Goal: Task Accomplishment & Management: Use online tool/utility

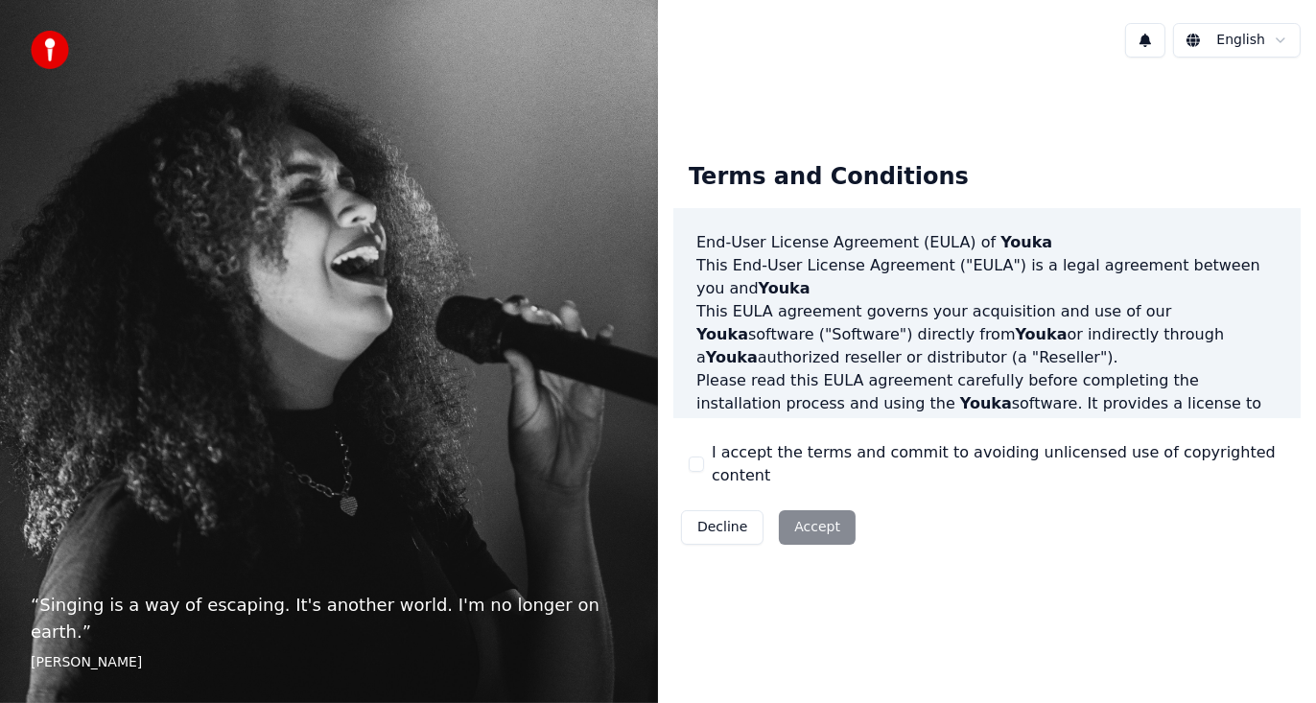
click at [706, 461] on div "I accept the terms and commit to avoiding unlicensed use of copyrighted content" at bounding box center [987, 464] width 597 height 46
click at [698, 463] on button "I accept the terms and commit to avoiding unlicensed use of copyrighted content" at bounding box center [696, 464] width 15 height 15
click at [790, 518] on button "Accept" at bounding box center [817, 527] width 77 height 35
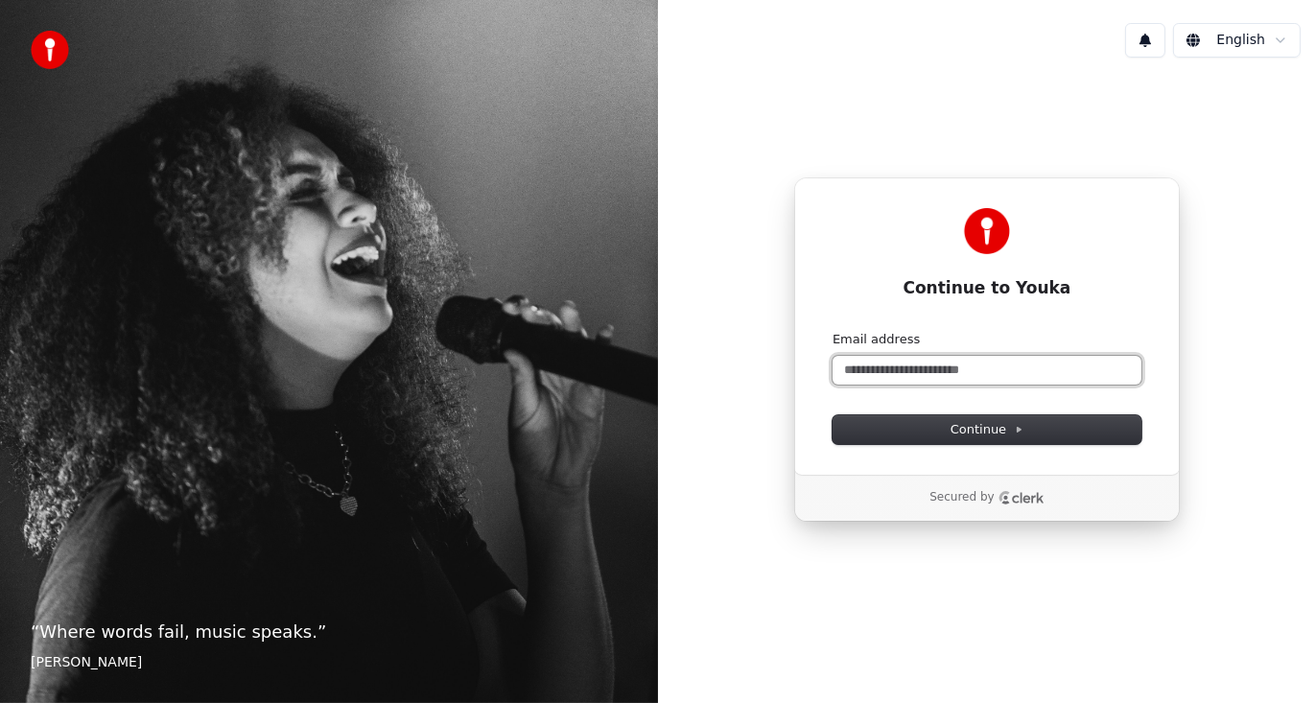
click at [894, 376] on input "Email address" at bounding box center [987, 370] width 309 height 29
click at [917, 376] on input "**********" at bounding box center [987, 370] width 309 height 29
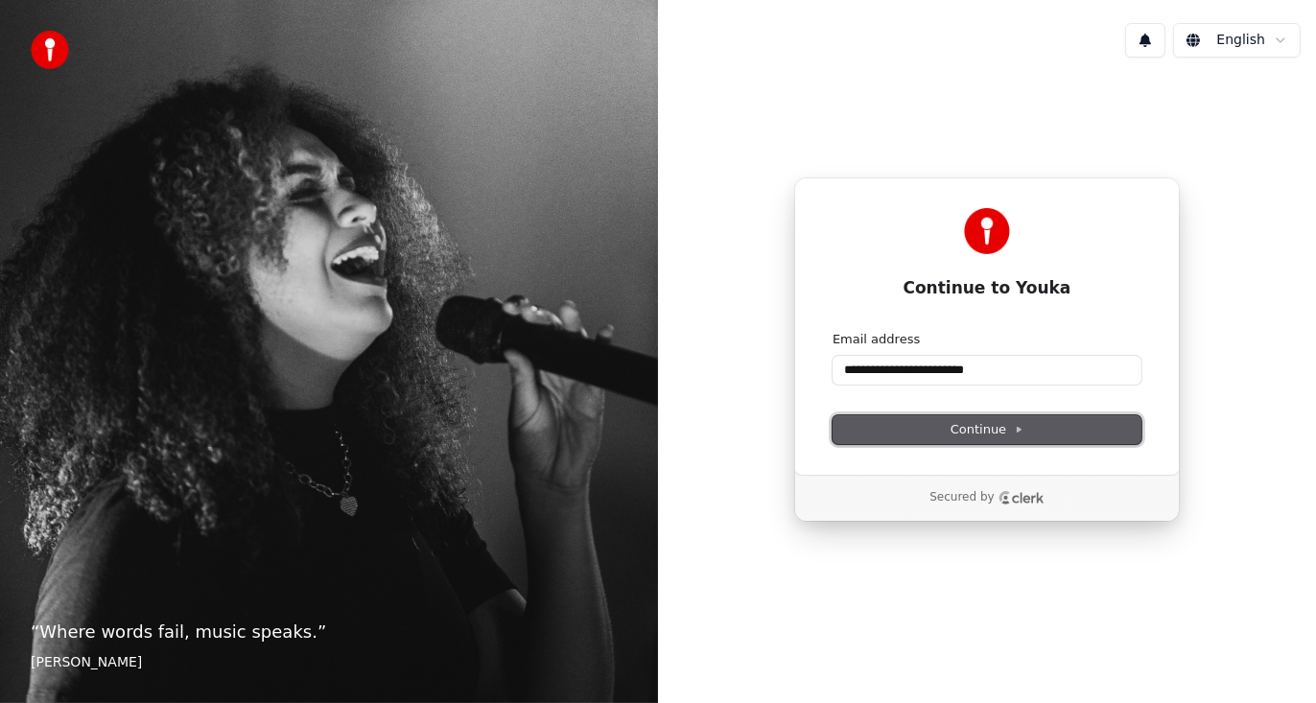
click at [966, 427] on span "Continue" at bounding box center [987, 429] width 73 height 17
type input "**********"
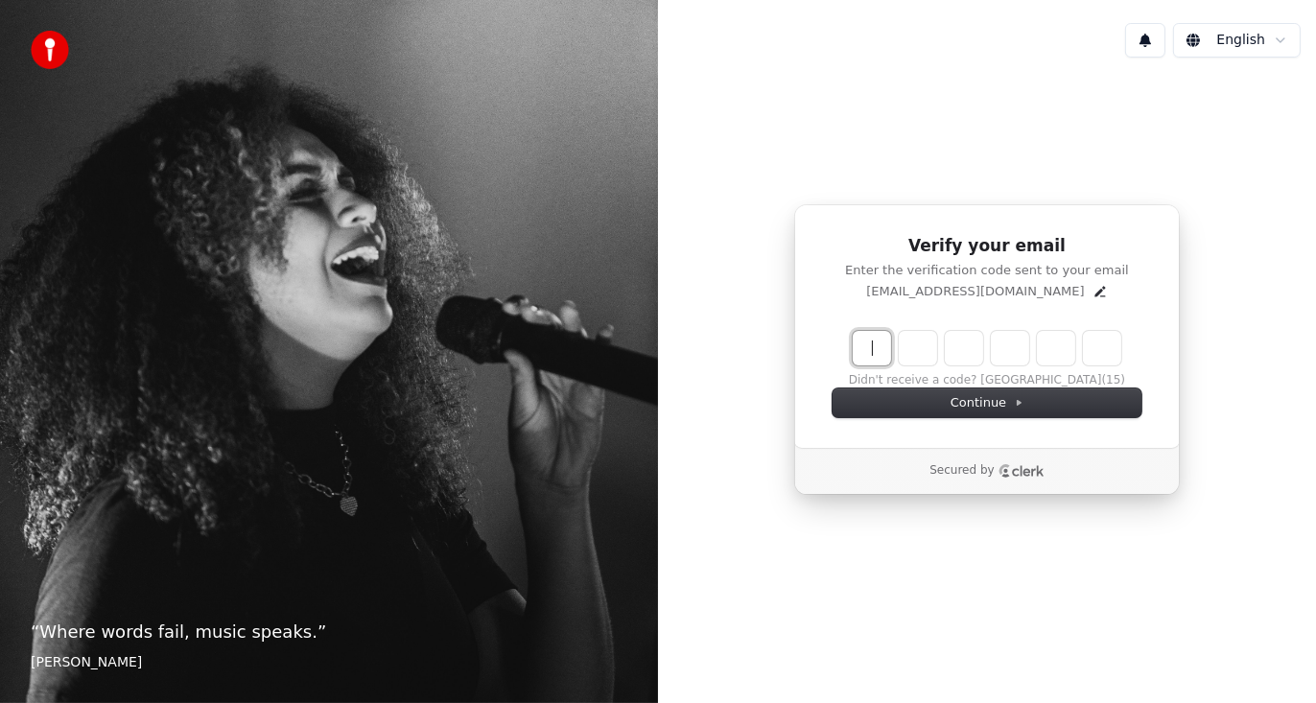
click at [881, 353] on input "Enter verification code" at bounding box center [1006, 348] width 307 height 35
type input "******"
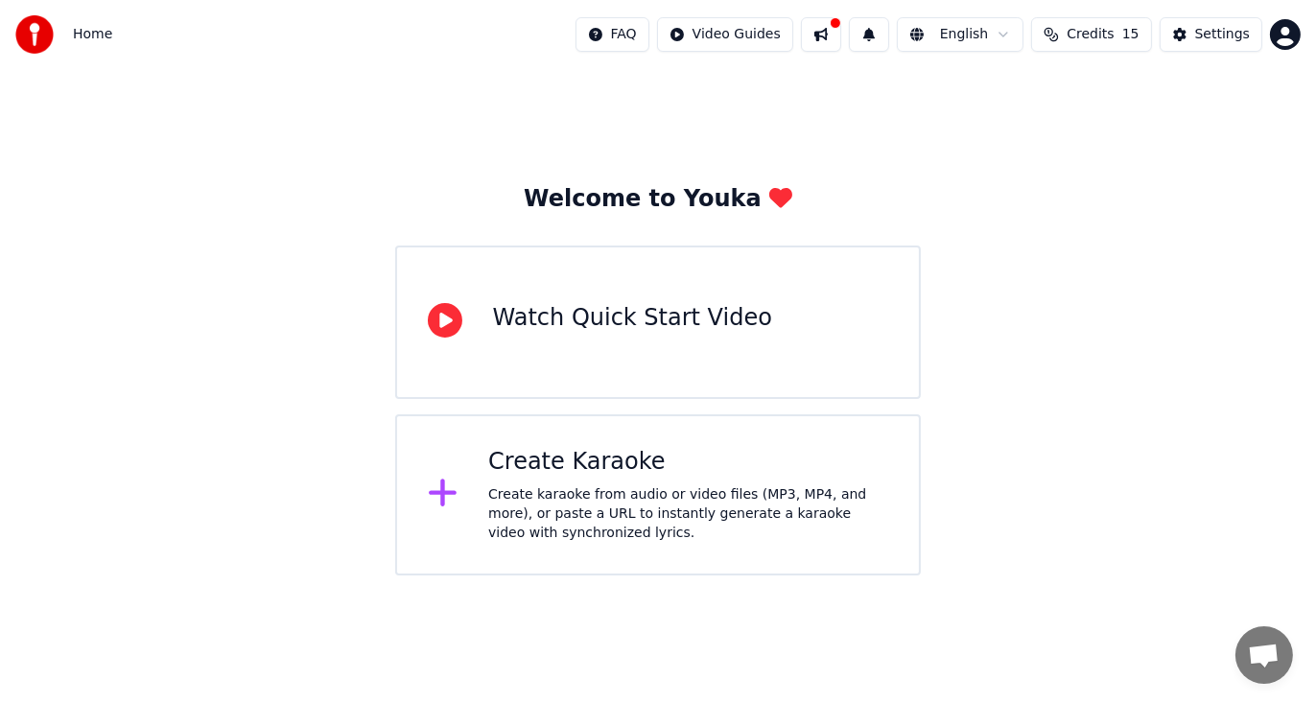
click at [736, 338] on div "Watch Quick Start Video" at bounding box center [632, 322] width 279 height 38
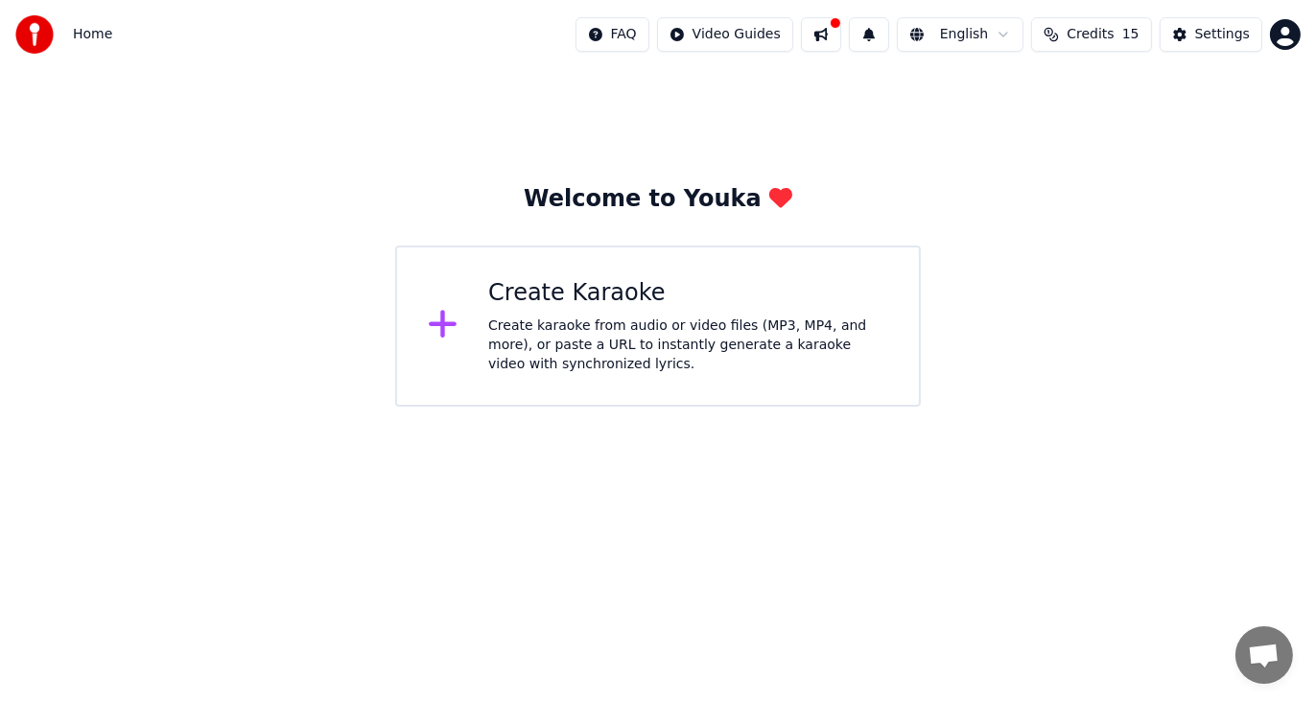
click at [593, 370] on div "Create karaoke from audio or video files (MP3, MP4, and more), or paste a URL t…" at bounding box center [688, 346] width 400 height 58
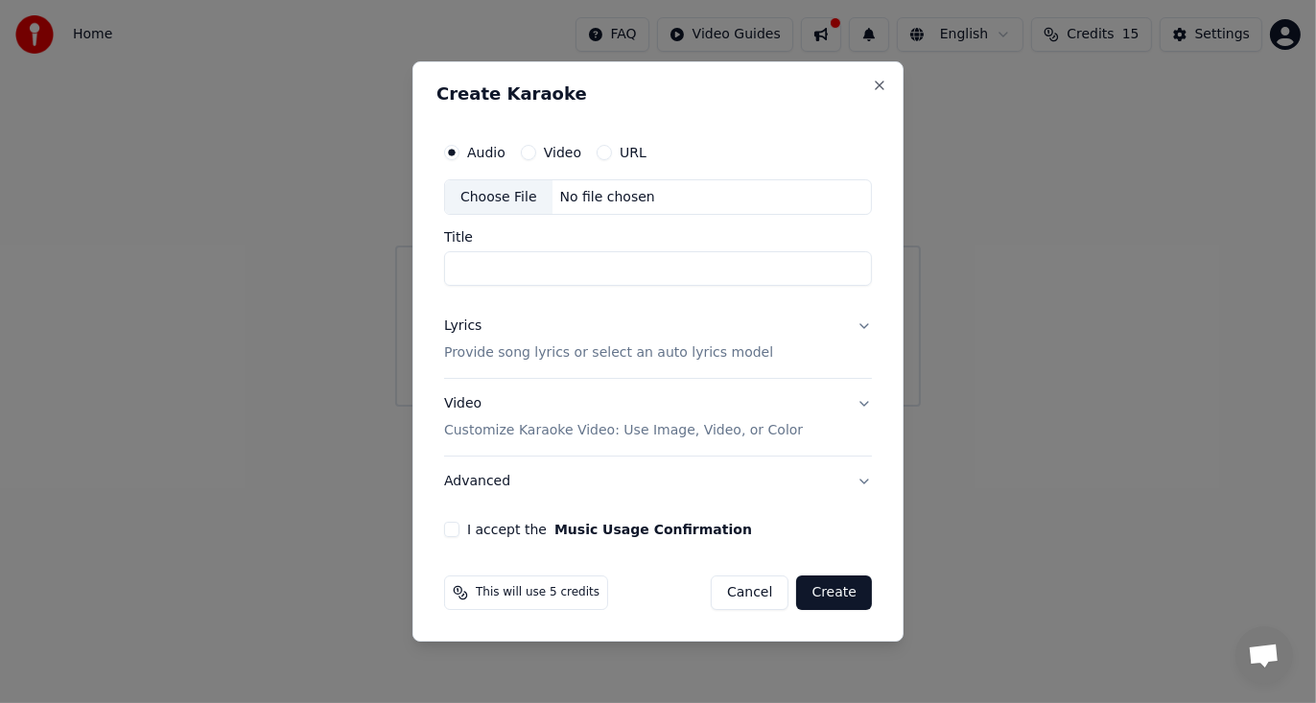
click at [609, 157] on div "URL" at bounding box center [622, 152] width 50 height 15
click at [603, 153] on button "URL" at bounding box center [604, 152] width 15 height 15
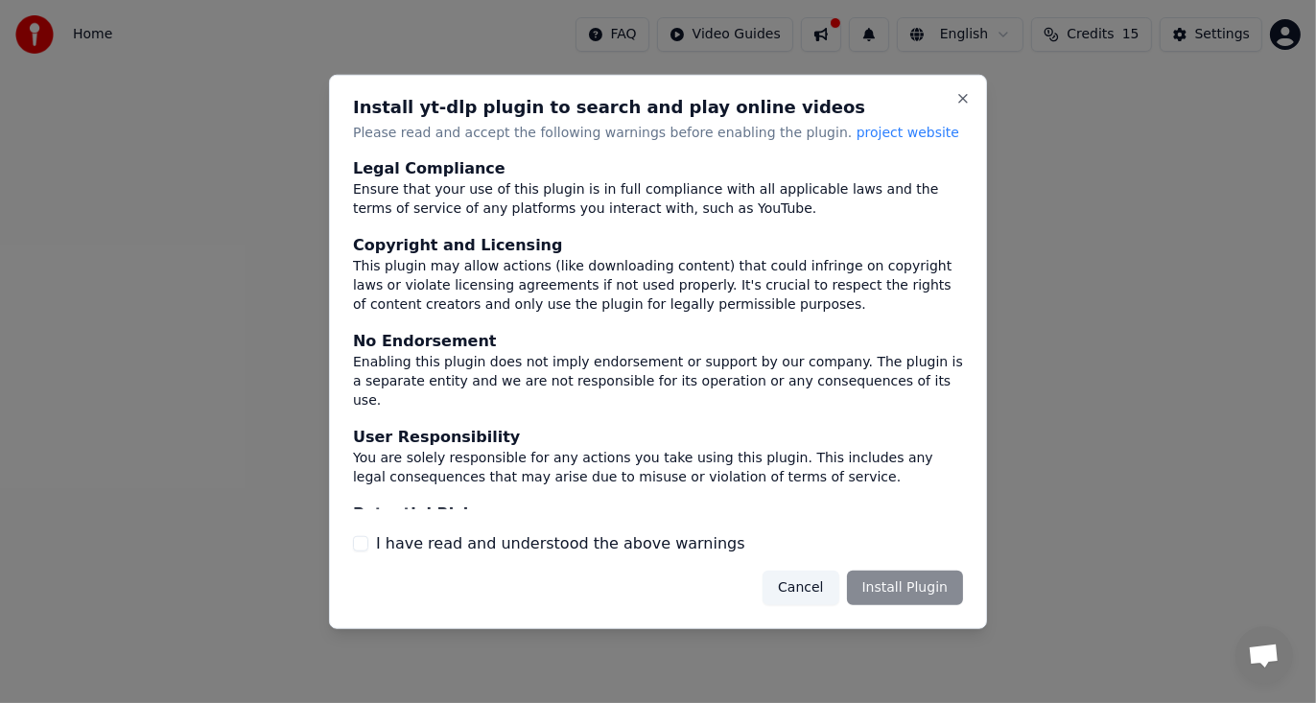
click at [911, 594] on div "Cancel Install Plugin" at bounding box center [863, 588] width 200 height 35
click at [609, 542] on label "I have read and understood the above warnings" at bounding box center [560, 543] width 369 height 23
click at [368, 542] on button "I have read and understood the above warnings" at bounding box center [360, 543] width 15 height 15
click at [899, 592] on button "Install Plugin" at bounding box center [905, 588] width 116 height 35
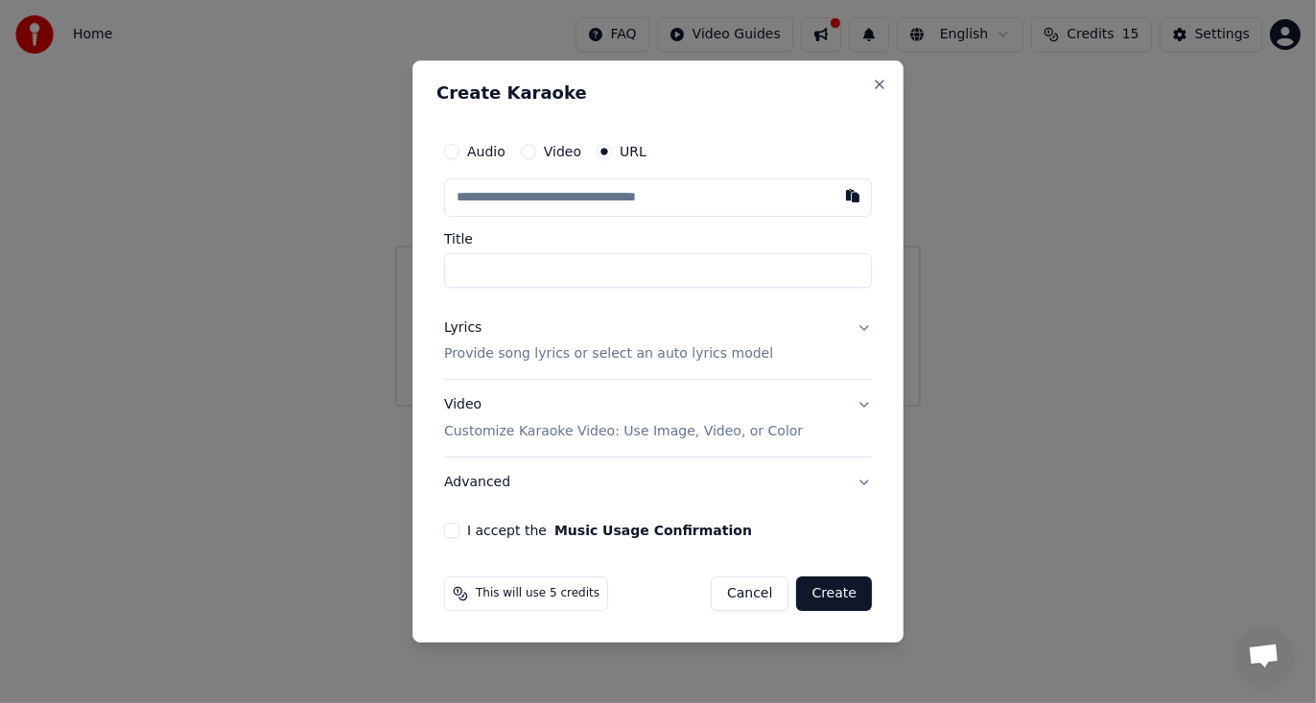
click at [462, 537] on div "I accept the Music Usage Confirmation" at bounding box center [658, 530] width 428 height 15
click at [449, 530] on button "I accept the Music Usage Confirmation" at bounding box center [451, 530] width 15 height 15
click at [547, 200] on input "text" at bounding box center [658, 197] width 428 height 38
paste input "**********"
click at [581, 278] on input "Title" at bounding box center [658, 270] width 428 height 35
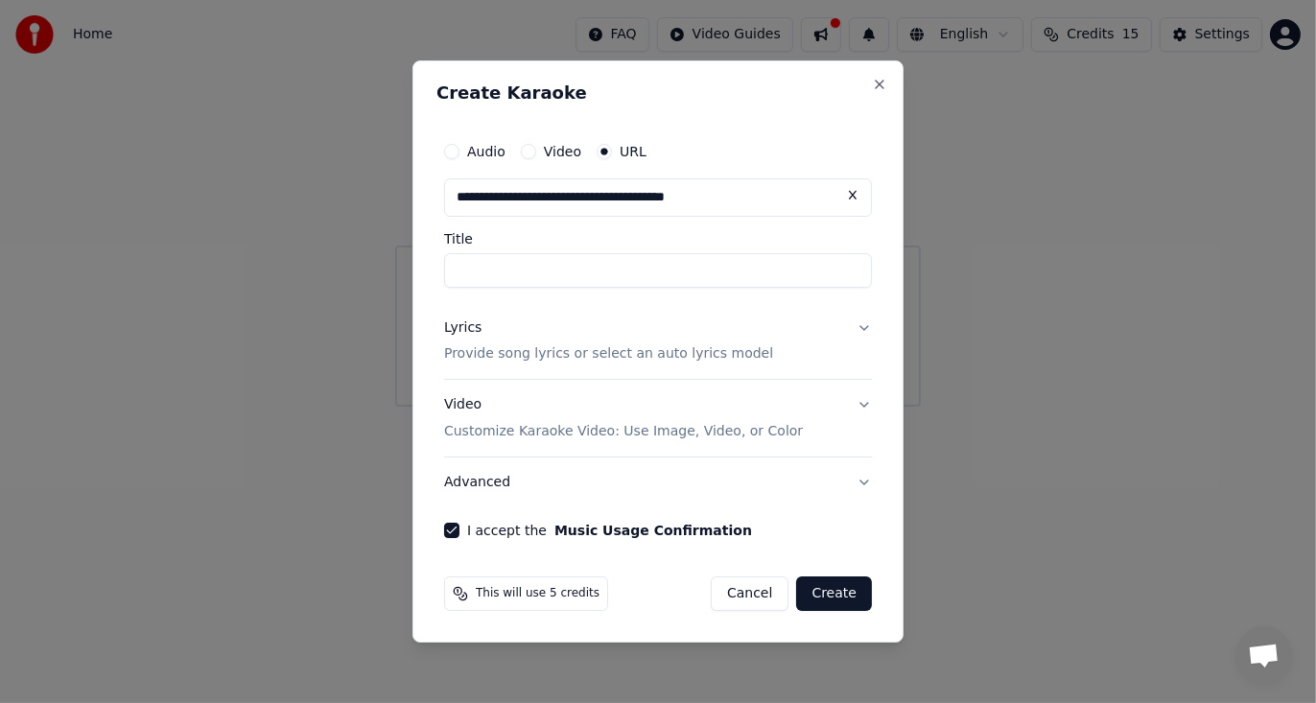
type input "**********"
click at [866, 326] on button "Lyrics Provide song lyrics or select an auto lyrics model" at bounding box center [658, 341] width 428 height 77
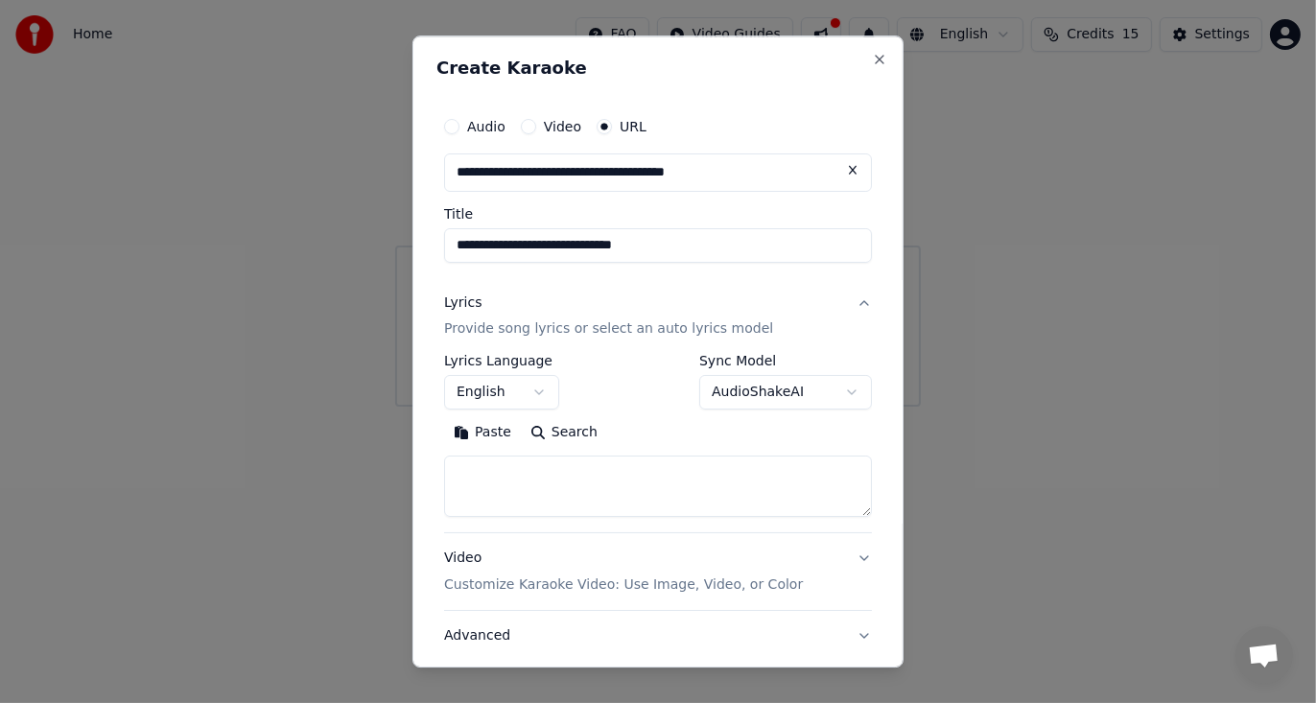
click at [866, 328] on div "**********" at bounding box center [658, 351] width 491 height 633
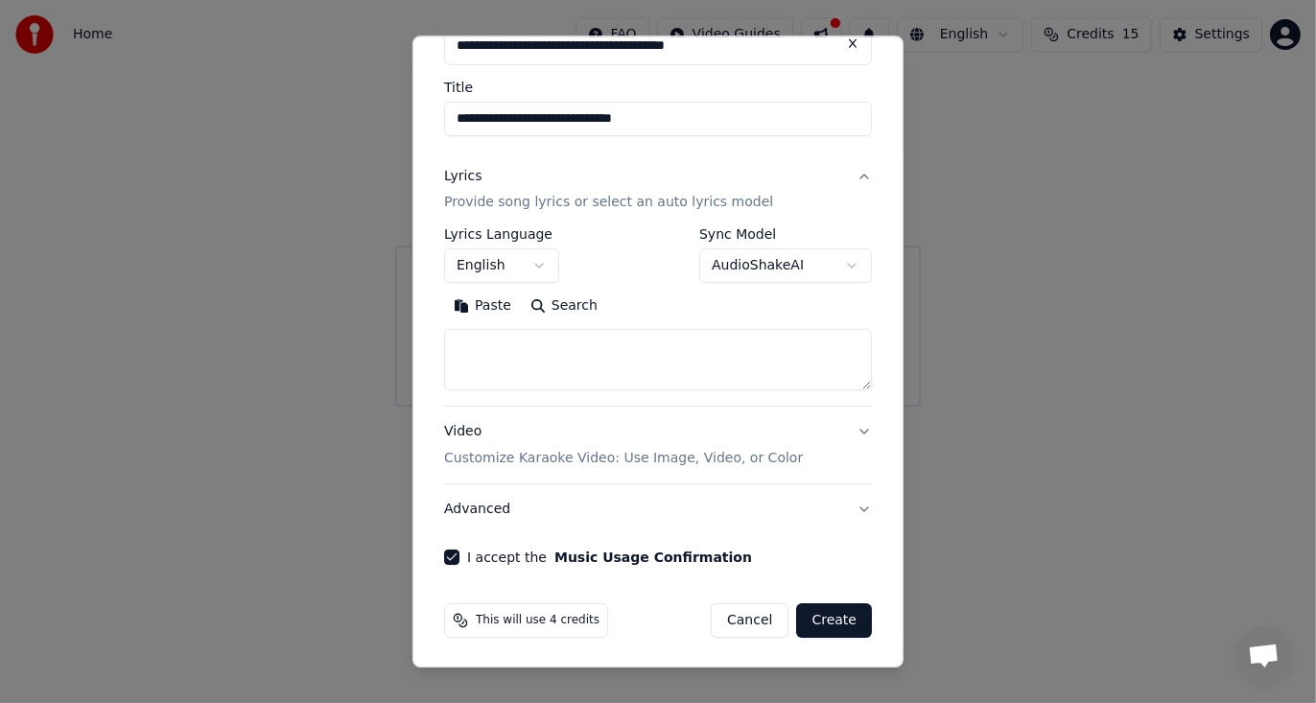
click at [839, 438] on button "Video Customize Karaoke Video: Use Image, Video, or Color" at bounding box center [658, 446] width 428 height 77
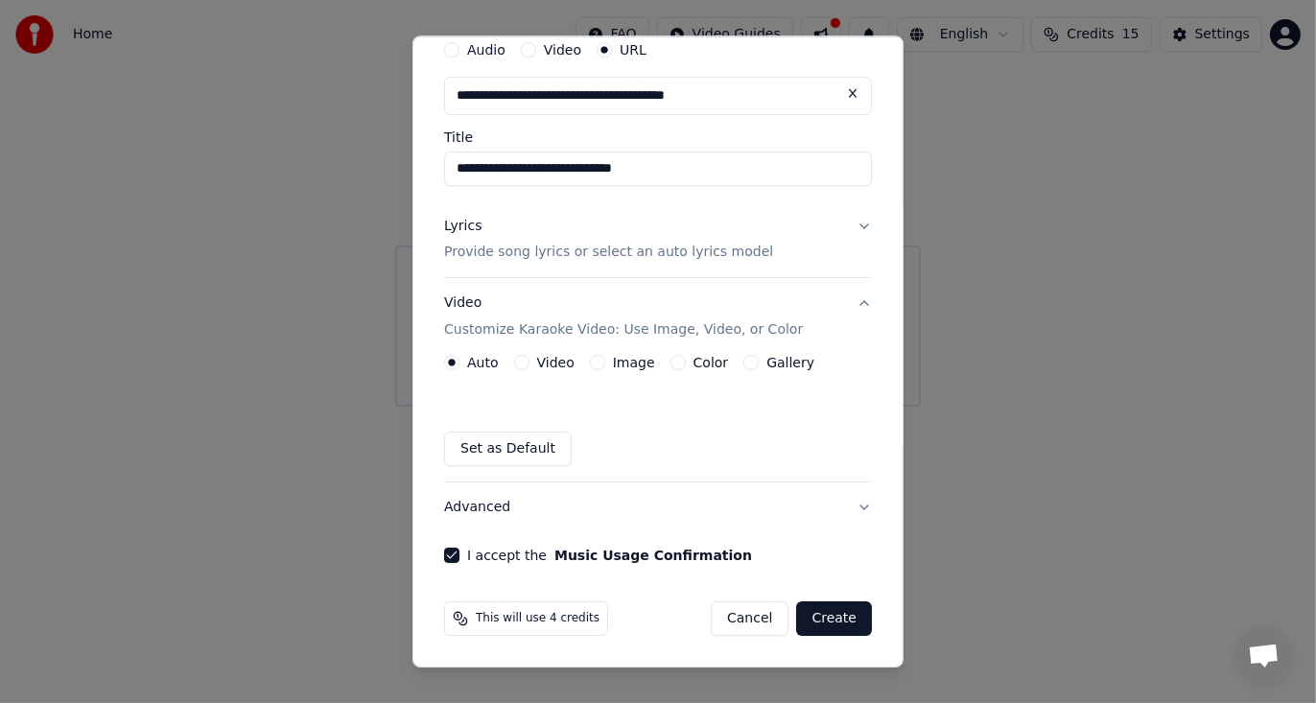
scroll to position [75, 0]
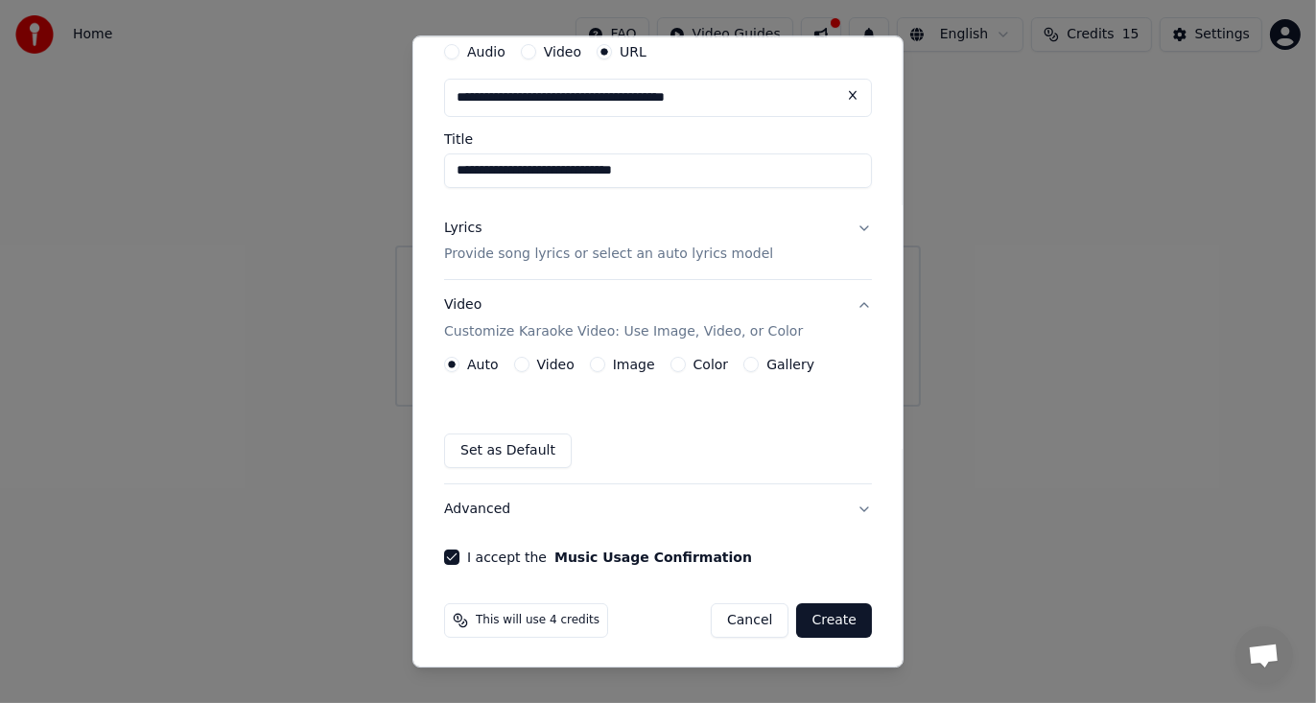
click at [838, 509] on button "Advanced" at bounding box center [658, 510] width 428 height 50
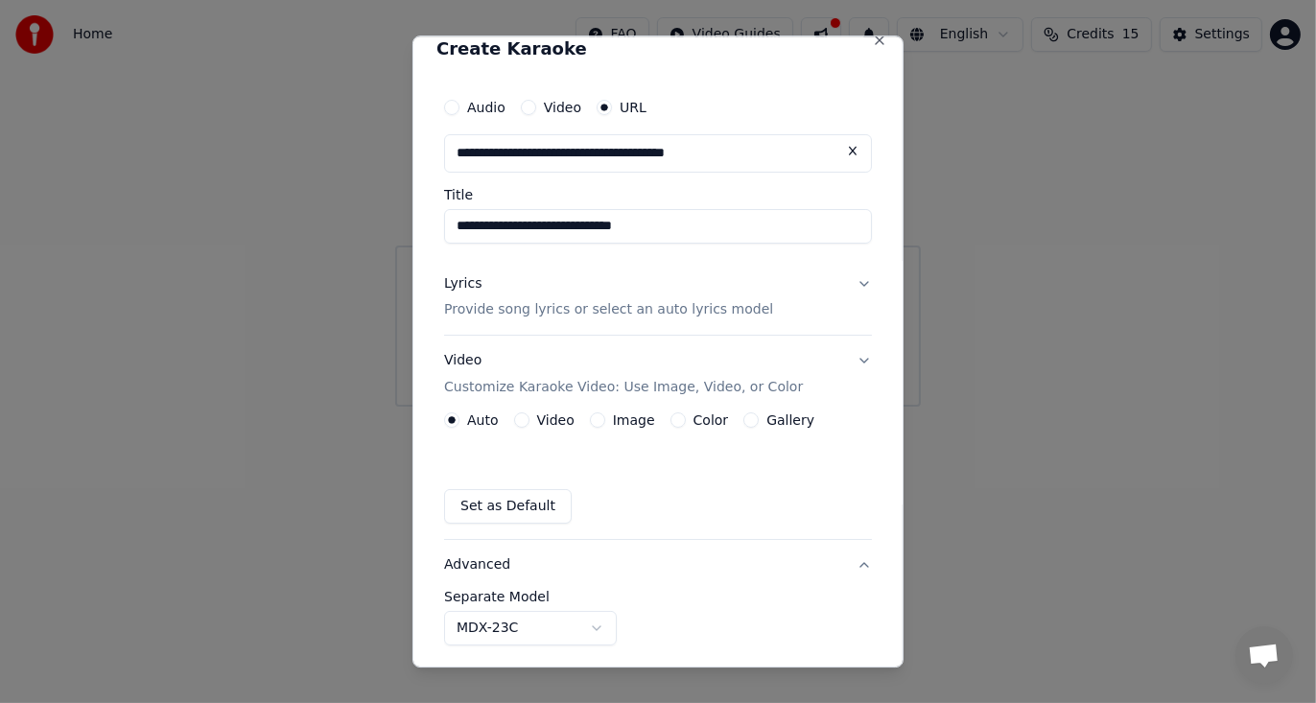
scroll to position [19, 0]
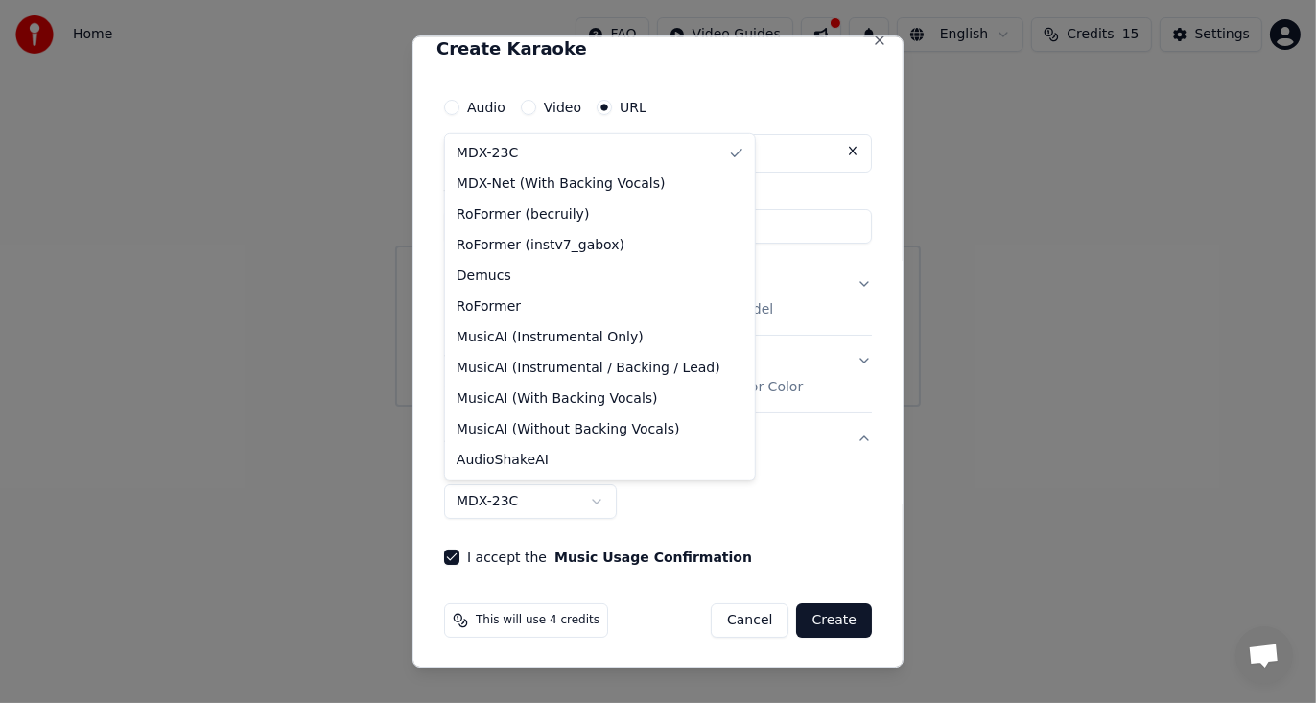
click at [551, 407] on body "**********" at bounding box center [658, 203] width 1316 height 407
click at [657, 407] on body "**********" at bounding box center [658, 203] width 1316 height 407
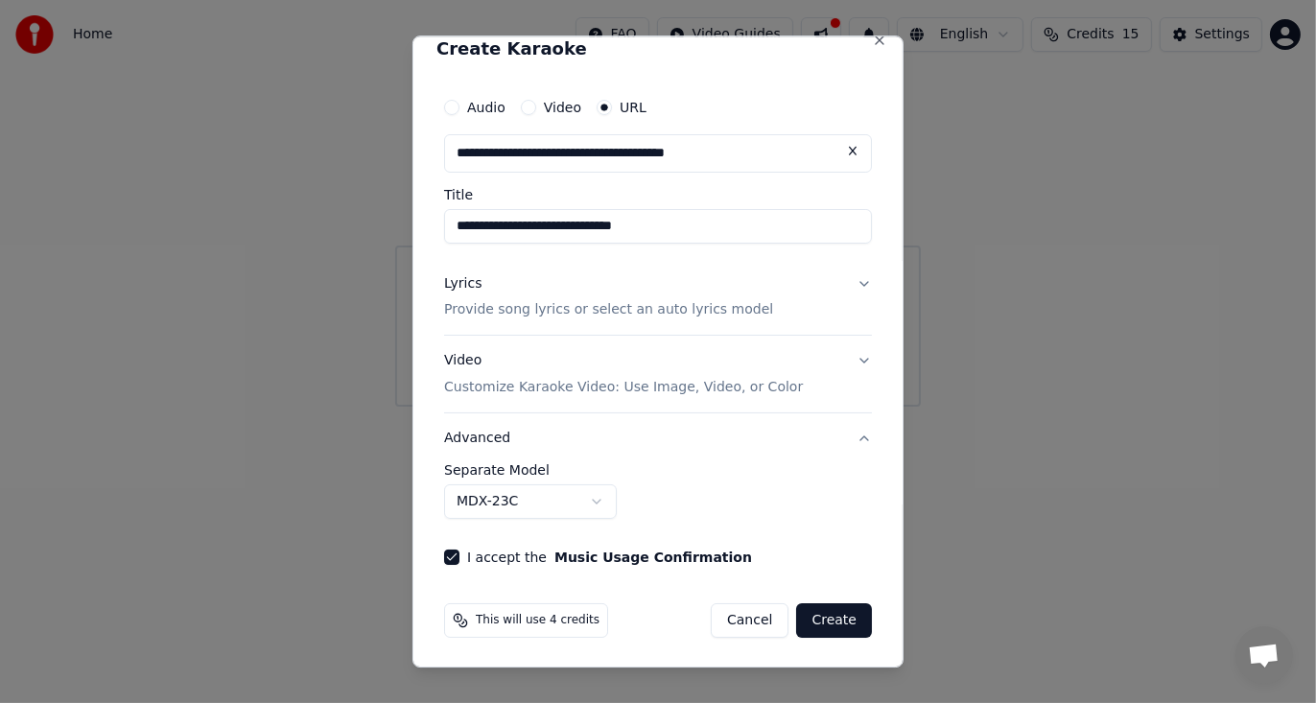
click at [835, 617] on button "Create" at bounding box center [834, 621] width 76 height 35
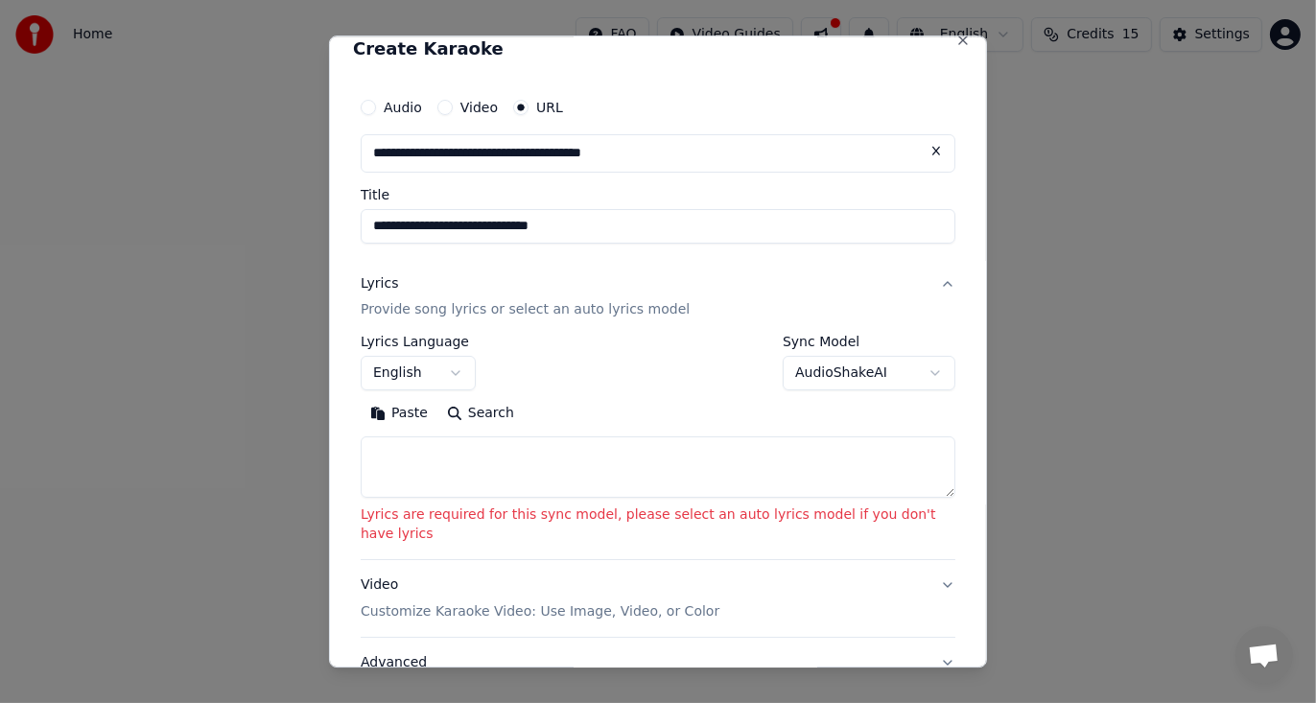
click at [826, 388] on body "**********" at bounding box center [658, 203] width 1316 height 407
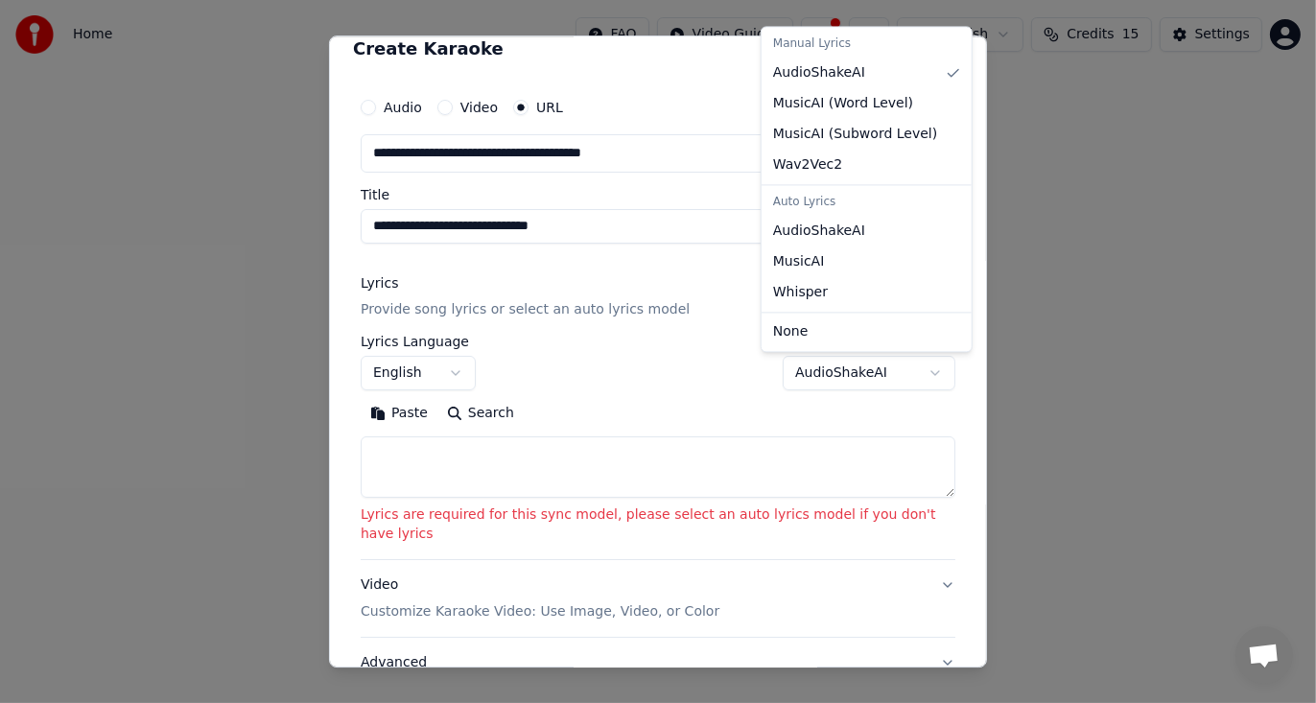
select select "**********"
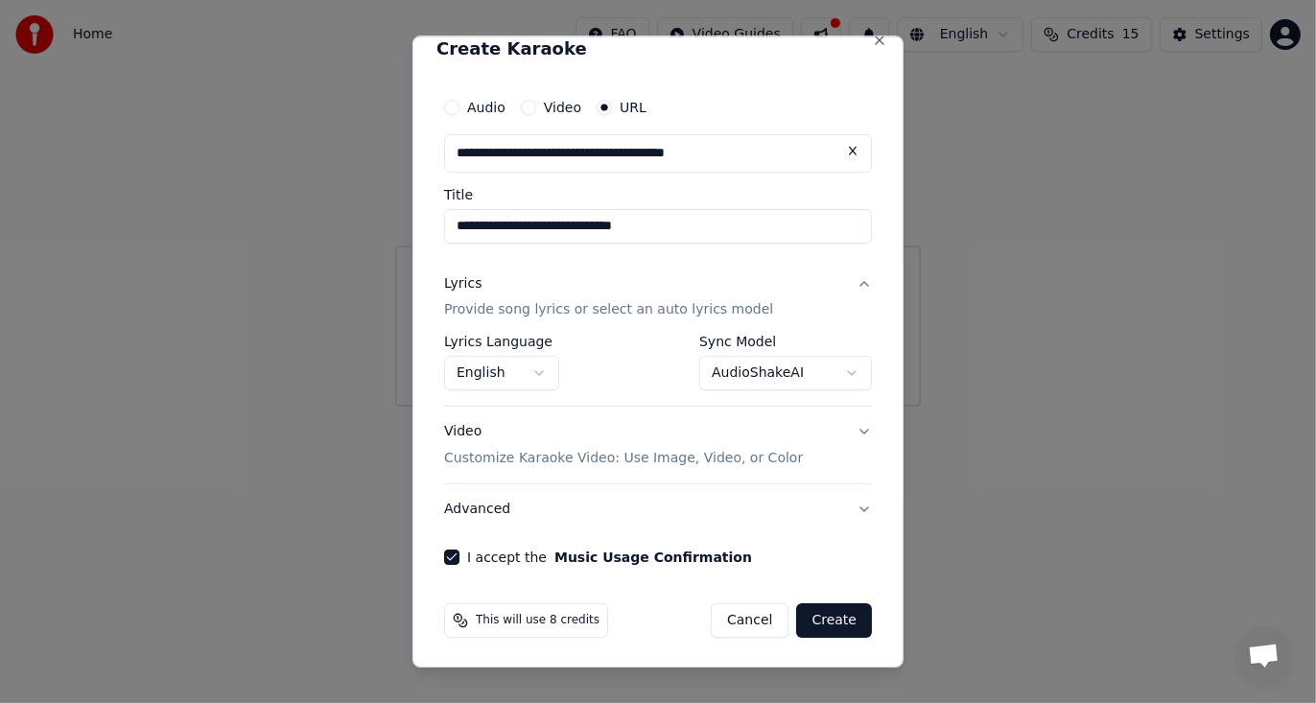
click at [852, 281] on button "Lyrics Provide song lyrics or select an auto lyrics model" at bounding box center [658, 297] width 428 height 77
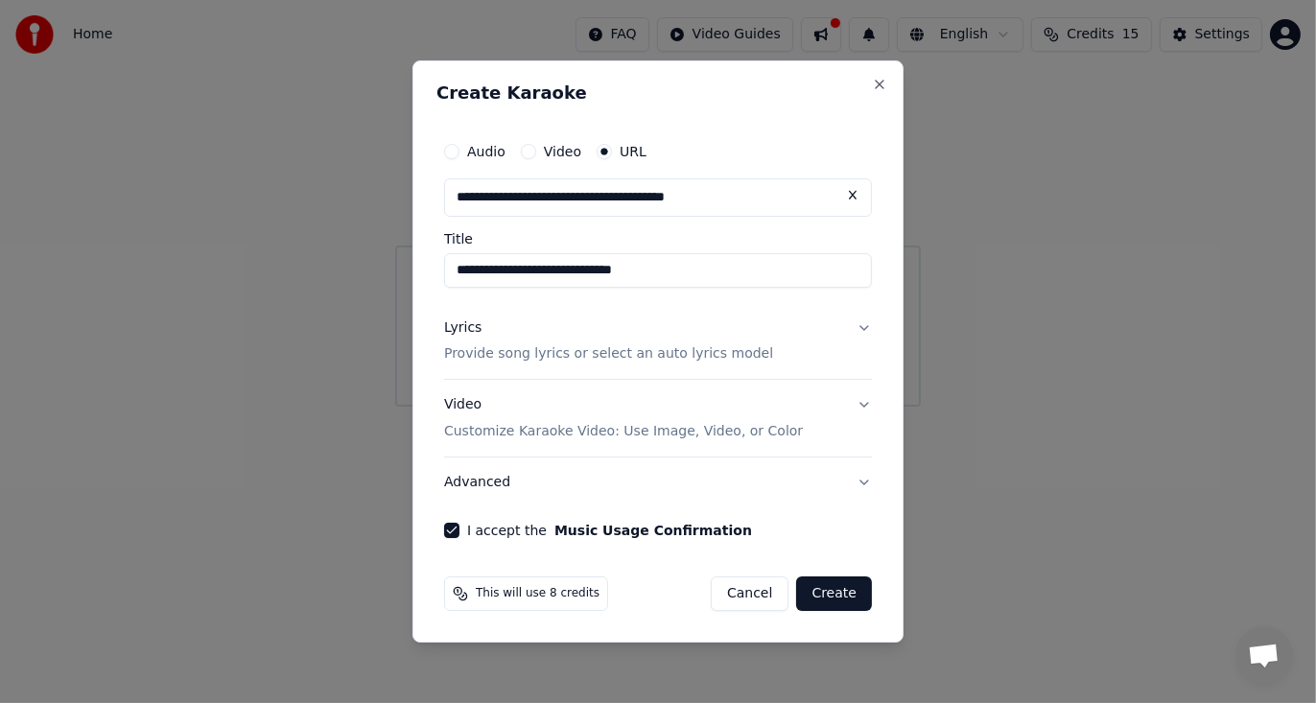
click at [856, 323] on button "Lyrics Provide song lyrics or select an auto lyrics model" at bounding box center [658, 341] width 428 height 77
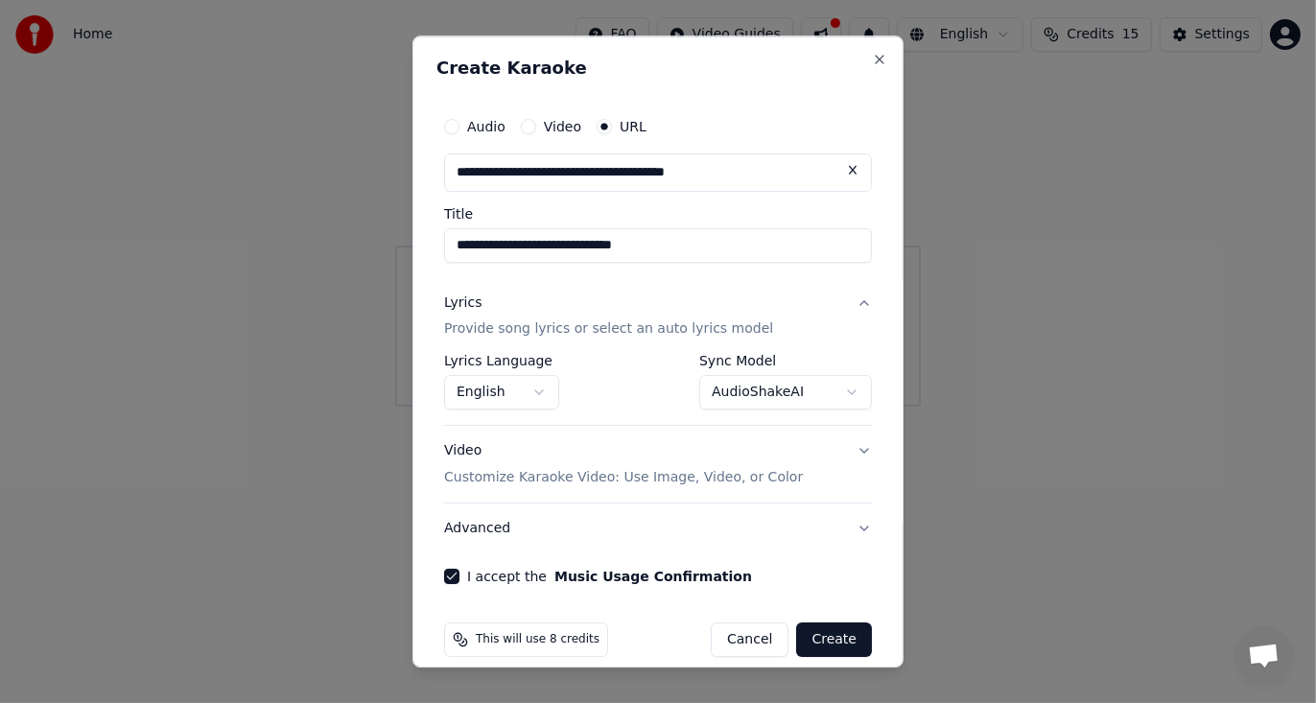
click at [774, 400] on body "**********" at bounding box center [658, 203] width 1316 height 407
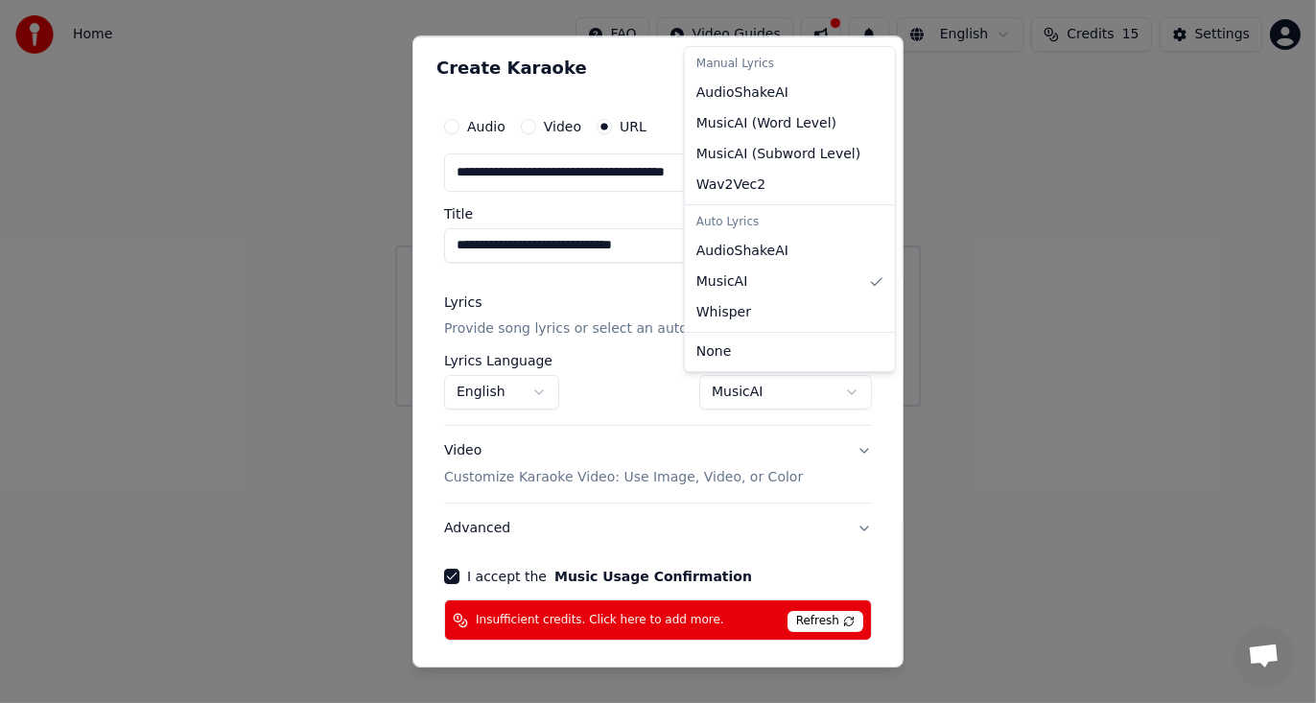
click at [774, 386] on body "**********" at bounding box center [658, 203] width 1316 height 407
select select "**********"
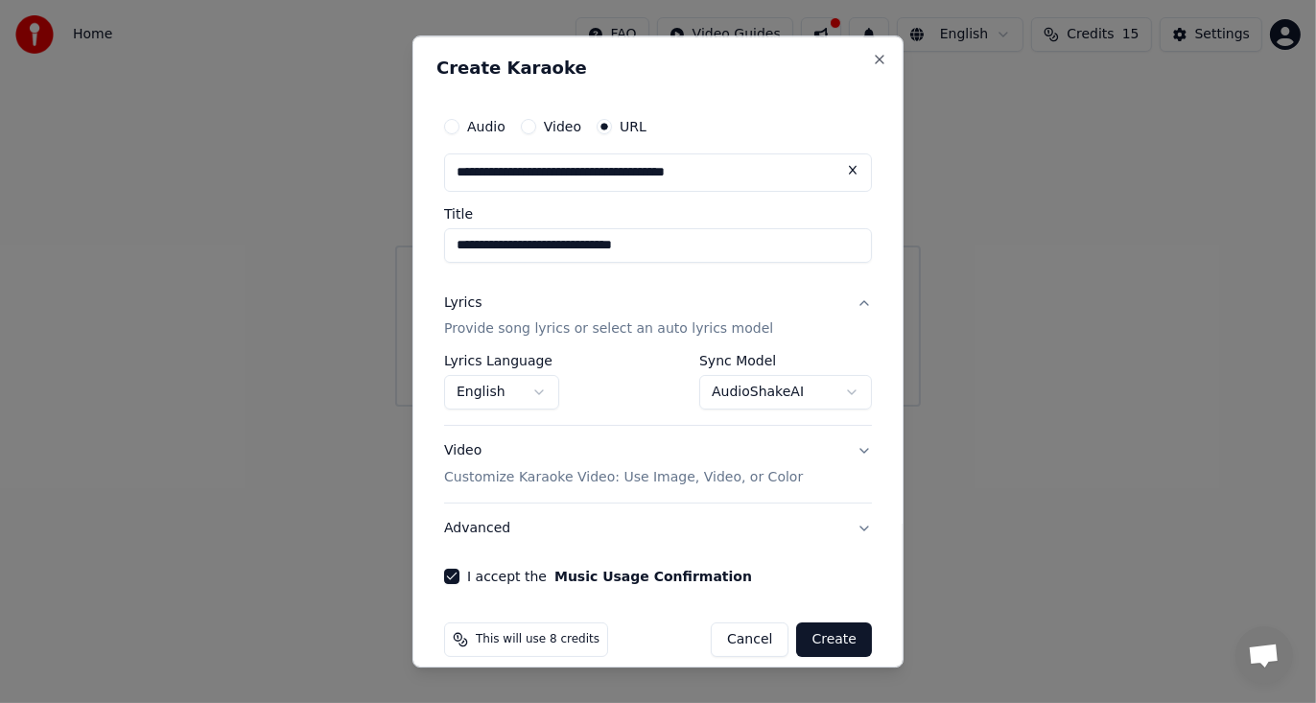
click at [813, 643] on button "Create" at bounding box center [834, 641] width 76 height 35
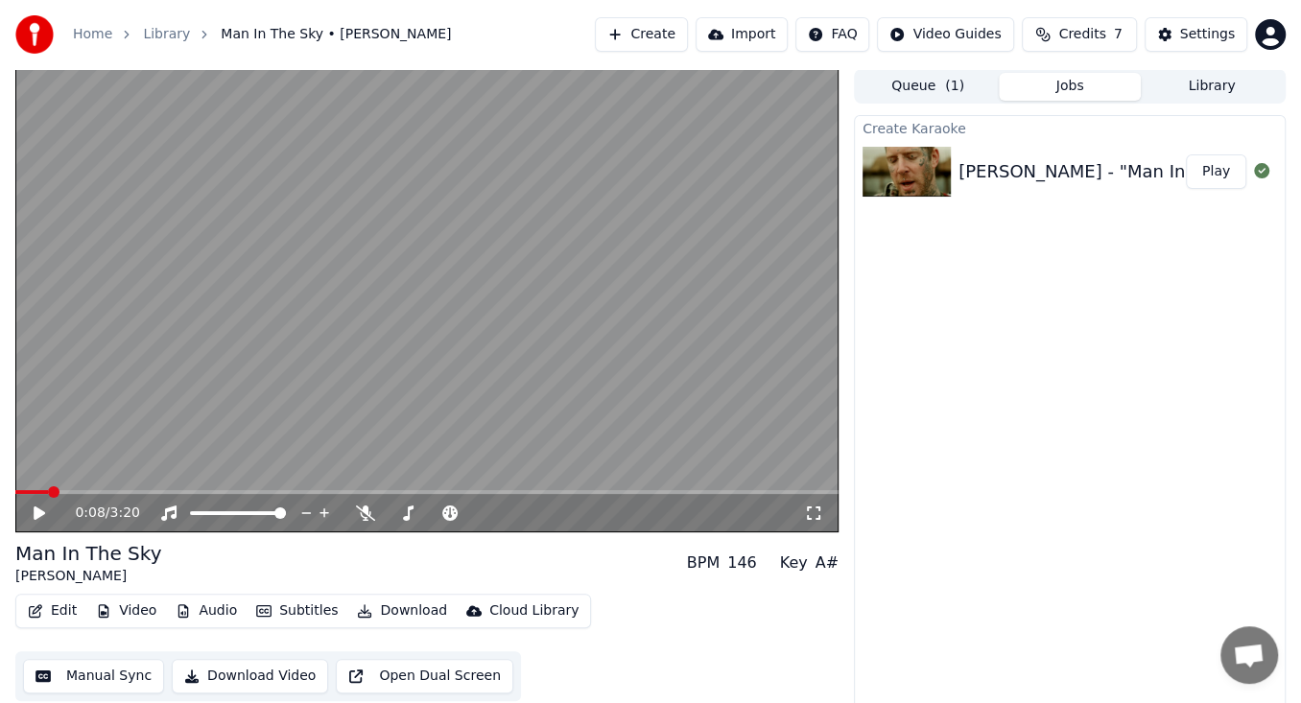
click at [46, 491] on span at bounding box center [31, 492] width 33 height 4
click at [48, 491] on span at bounding box center [54, 492] width 12 height 12
click at [39, 491] on span at bounding box center [45, 492] width 12 height 12
drag, startPoint x: 545, startPoint y: 12, endPoint x: 566, endPoint y: 12, distance: 21.1
click at [566, 12] on div "Home Library Man In The Sky • [PERSON_NAME] Create Import FAQ Video Guides Cred…" at bounding box center [650, 34] width 1301 height 69
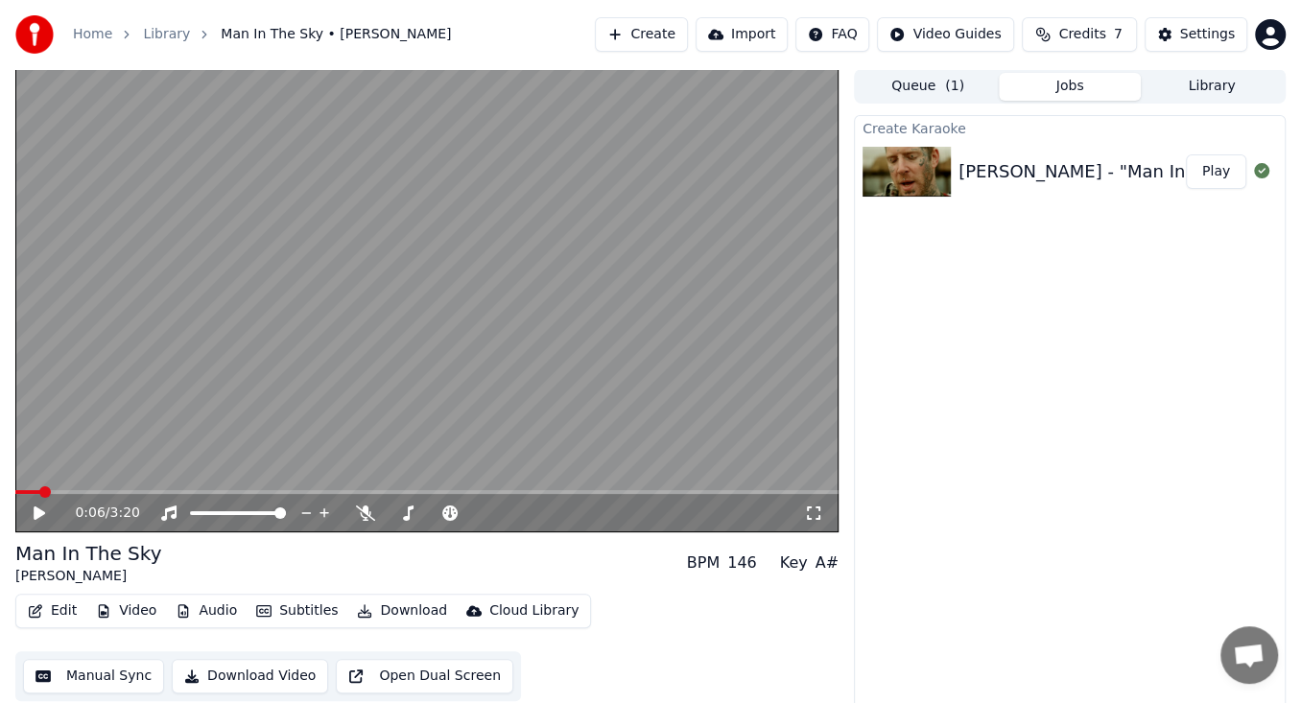
drag, startPoint x: 563, startPoint y: 7, endPoint x: 585, endPoint y: 10, distance: 22.3
click at [585, 10] on div "Home Library Man In The Sky • [PERSON_NAME] Create Import FAQ Video Guides Cred…" at bounding box center [650, 34] width 1301 height 69
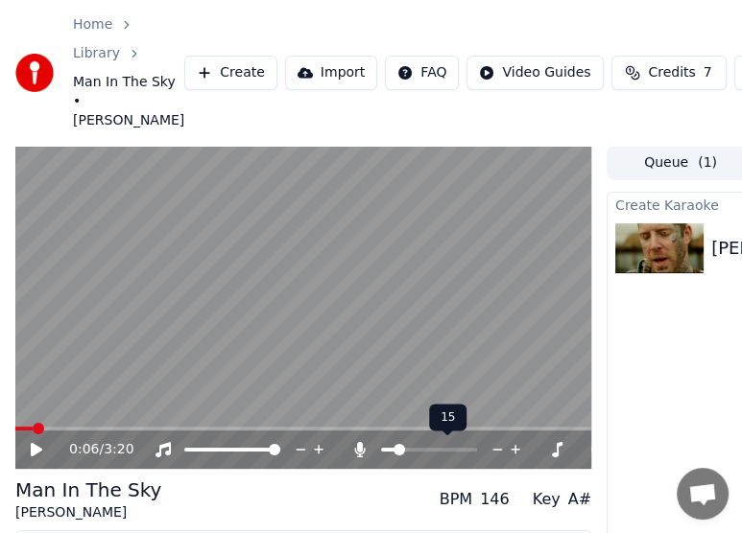
click at [395, 453] on span at bounding box center [399, 450] width 12 height 12
click at [31, 456] on icon at bounding box center [53, 449] width 44 height 15
click at [35, 427] on span at bounding box center [41, 429] width 12 height 12
click at [19, 427] on span at bounding box center [25, 429] width 21 height 4
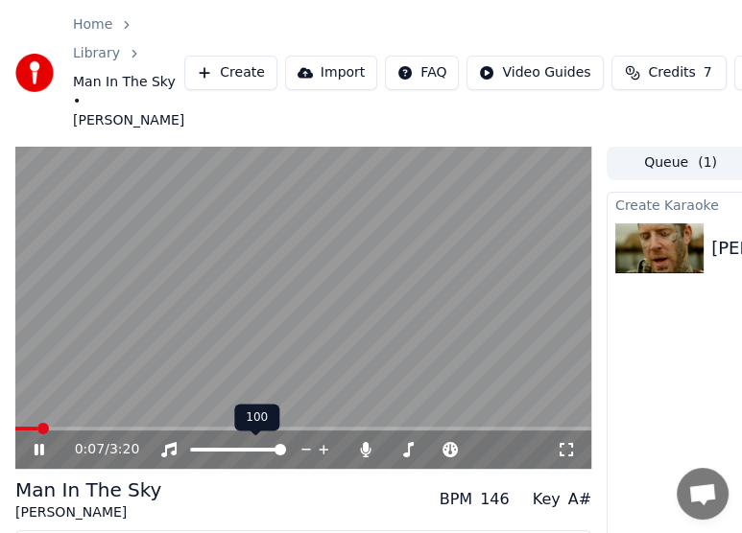
click at [241, 451] on span at bounding box center [238, 450] width 96 height 4
click at [225, 450] on span at bounding box center [208, 450] width 36 height 4
click at [203, 448] on span at bounding box center [208, 450] width 36 height 4
click at [263, 456] on span at bounding box center [260, 450] width 12 height 12
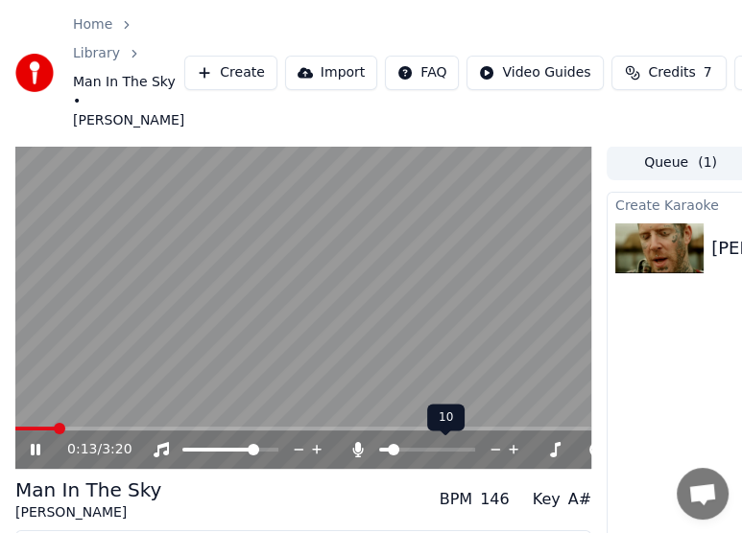
click at [389, 450] on span at bounding box center [384, 450] width 10 height 4
click at [386, 451] on span at bounding box center [391, 450] width 12 height 12
click at [409, 456] on span at bounding box center [414, 450] width 12 height 12
click at [386, 456] on div at bounding box center [444, 449] width 154 height 19
click at [400, 448] on span at bounding box center [394, 450] width 31 height 4
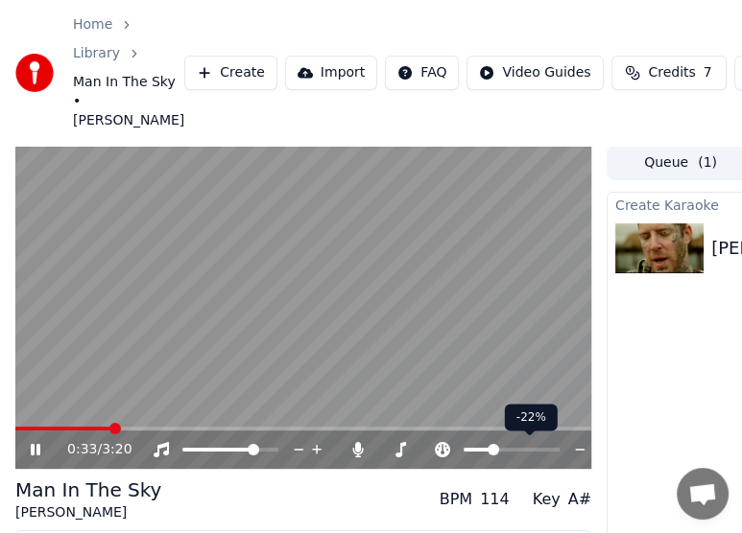
click at [489, 448] on span at bounding box center [493, 450] width 12 height 12
click at [501, 449] on span at bounding box center [502, 450] width 12 height 12
click at [509, 450] on span at bounding box center [511, 450] width 12 height 12
click at [513, 451] on span at bounding box center [514, 450] width 12 height 12
click at [510, 451] on span at bounding box center [512, 450] width 12 height 12
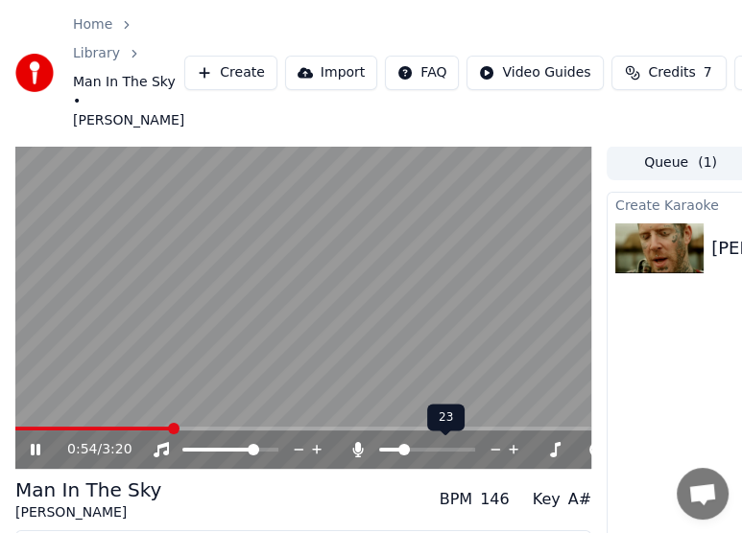
click at [391, 453] on div at bounding box center [444, 449] width 154 height 19
click at [393, 453] on div at bounding box center [444, 449] width 154 height 19
click at [390, 451] on span at bounding box center [390, 450] width 22 height 4
click at [390, 453] on span at bounding box center [395, 450] width 12 height 12
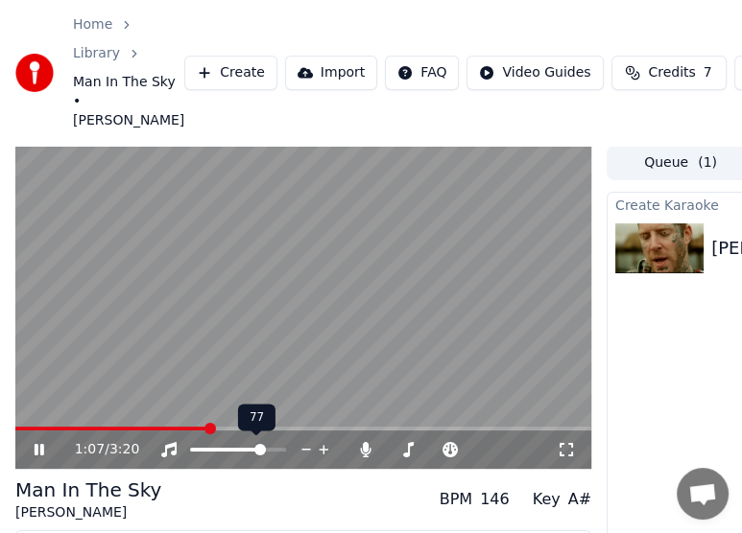
click at [238, 449] on span at bounding box center [227, 450] width 74 height 4
click at [229, 450] on span at bounding box center [210, 450] width 40 height 4
click at [249, 452] on span at bounding box center [248, 450] width 12 height 12
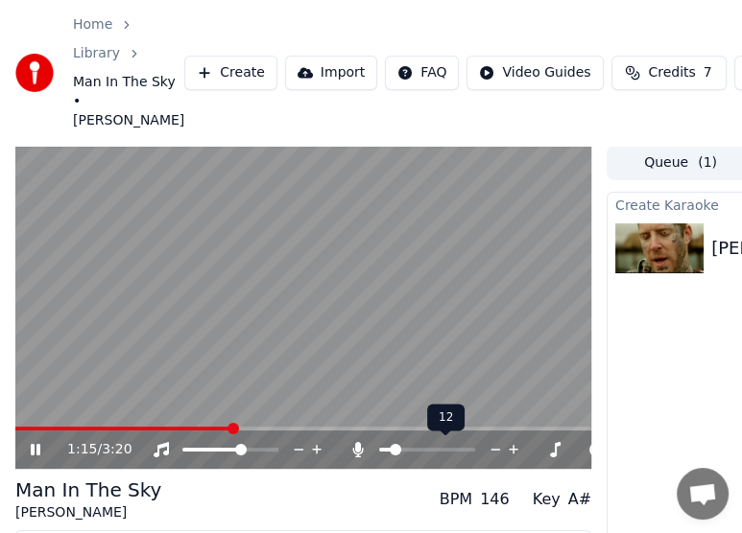
click at [390, 452] on span at bounding box center [395, 450] width 12 height 12
click at [379, 451] on span at bounding box center [385, 450] width 12 height 12
click at [396, 453] on span at bounding box center [401, 450] width 12 height 12
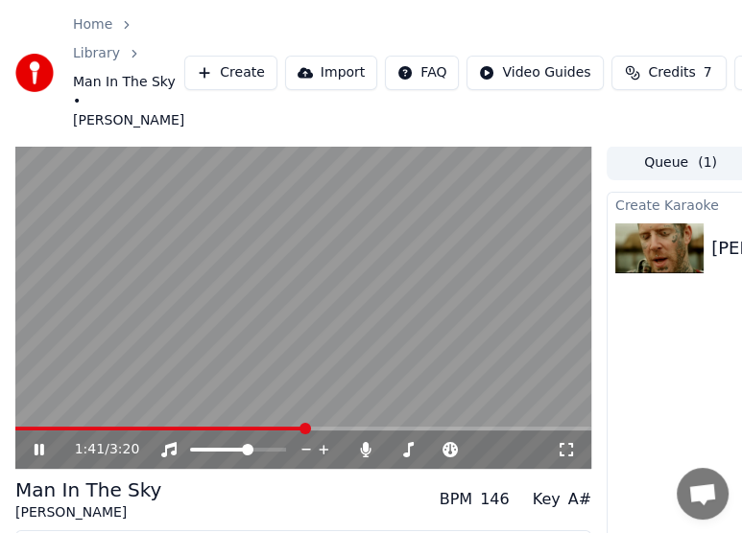
click at [443, 13] on div "Home Library Man In The Sky • [PERSON_NAME] Create Import FAQ Video Guides Cred…" at bounding box center [371, 73] width 742 height 146
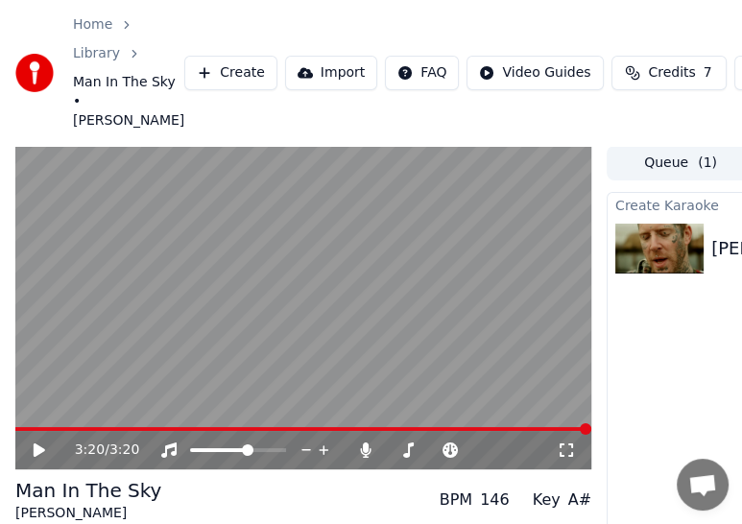
click at [22, 432] on div "3:20 / 3:20" at bounding box center [303, 450] width 576 height 38
click at [22, 428] on span at bounding box center [303, 429] width 576 height 4
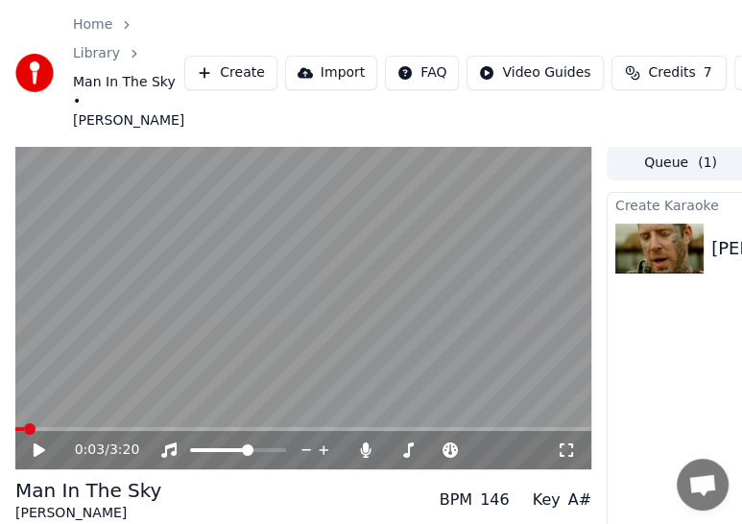
click at [22, 430] on span at bounding box center [19, 429] width 9 height 4
click at [16, 426] on video at bounding box center [303, 308] width 576 height 324
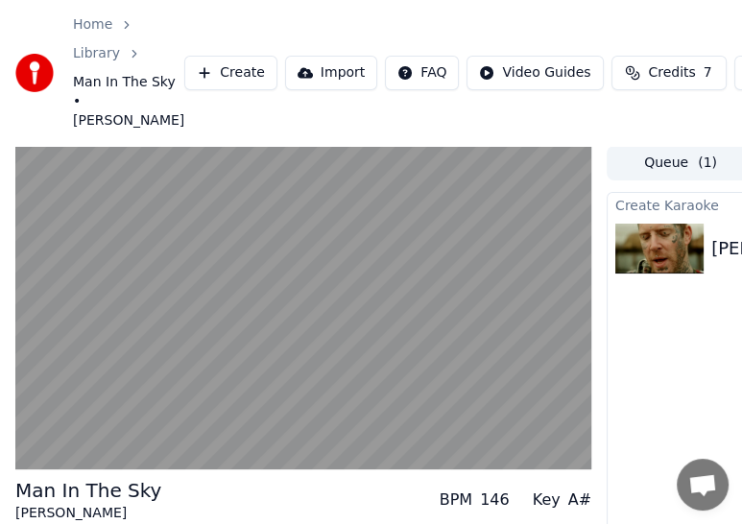
click at [389, 0] on div "Home Library Man In The Sky • [PERSON_NAME] Create Import FAQ Video Guides Cred…" at bounding box center [371, 73] width 742 height 146
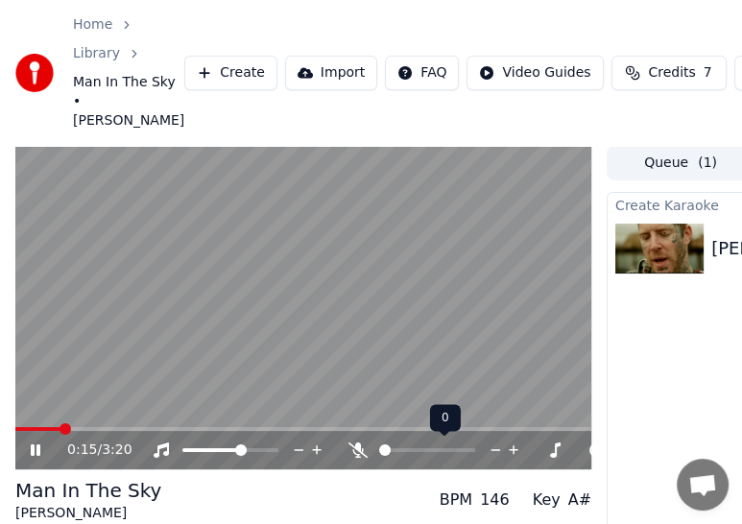
click at [379, 456] on span at bounding box center [385, 450] width 12 height 12
